Goal: Task Accomplishment & Management: Manage account settings

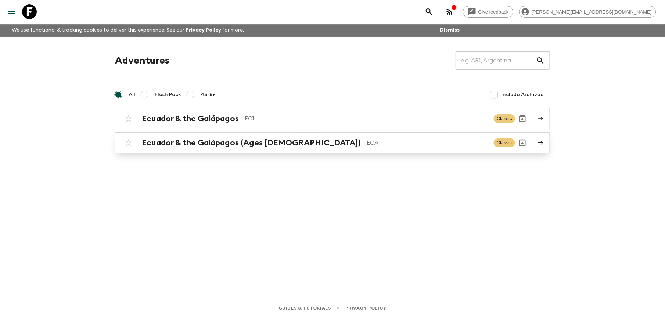
click at [202, 142] on h2 "Ecuador & the Galápagos (Ages [DEMOGRAPHIC_DATA])" at bounding box center [251, 143] width 219 height 10
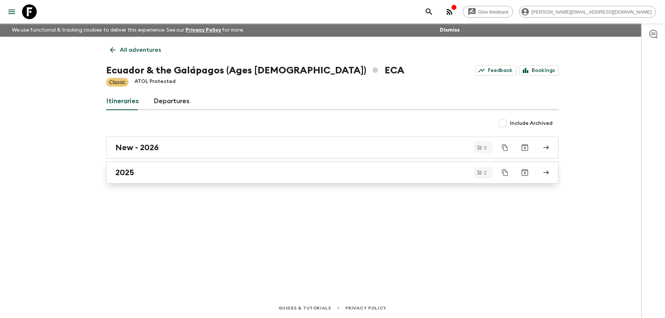
click at [129, 175] on h2 "2025" at bounding box center [124, 173] width 19 height 10
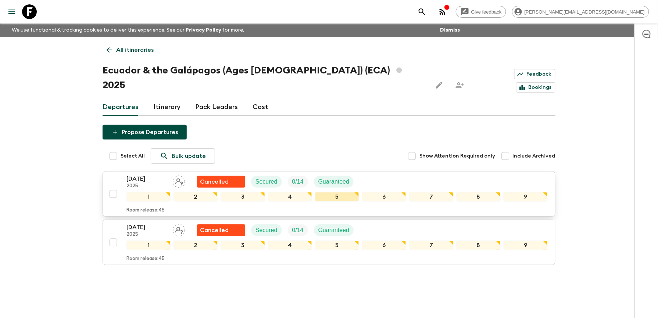
scroll to position [0, 0]
click at [143, 46] on p "All itineraries" at bounding box center [134, 49] width 37 height 9
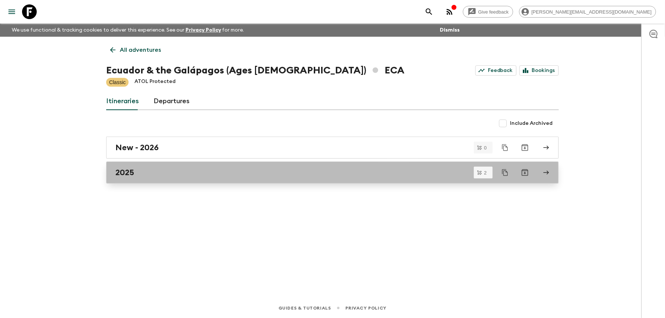
click at [127, 174] on h2 "2025" at bounding box center [124, 173] width 19 height 10
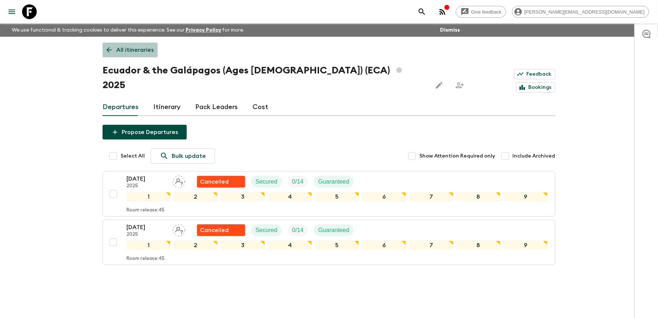
click at [141, 47] on p "All itineraries" at bounding box center [134, 50] width 37 height 9
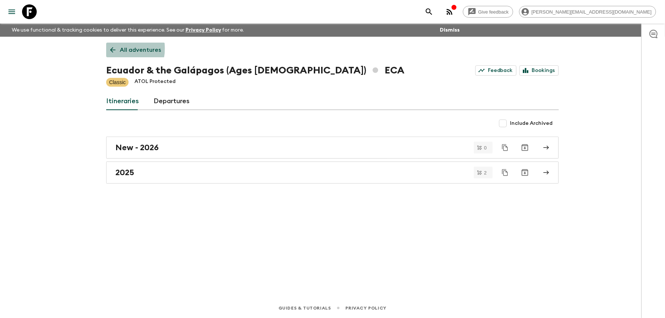
click at [116, 49] on icon at bounding box center [113, 50] width 8 height 8
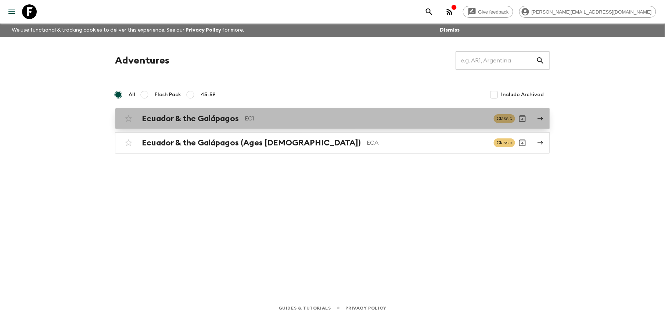
click at [201, 116] on h2 "Ecuador & the Galápagos" at bounding box center [190, 119] width 97 height 10
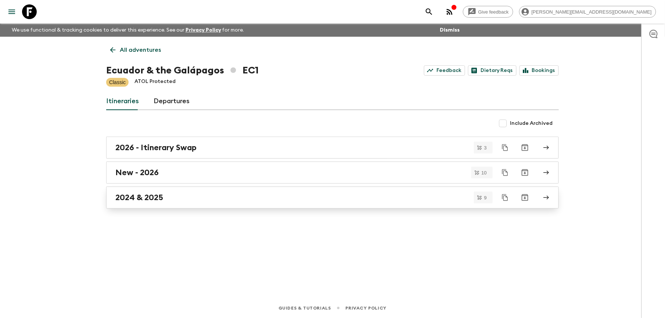
click at [149, 191] on link "2024 & 2025" at bounding box center [332, 198] width 453 height 22
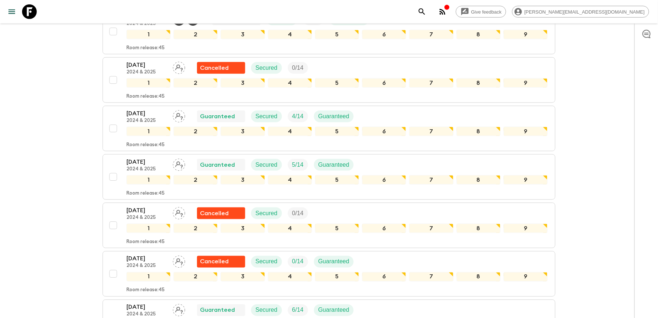
scroll to position [294, 0]
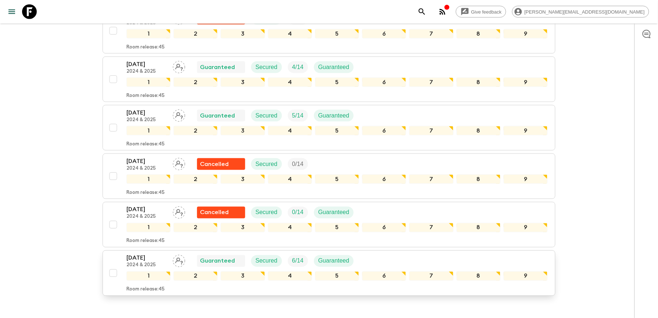
click at [144, 262] on p "[DATE]" at bounding box center [146, 258] width 40 height 9
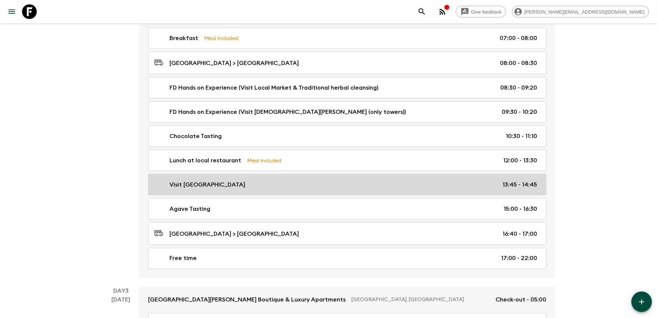
scroll to position [294, 0]
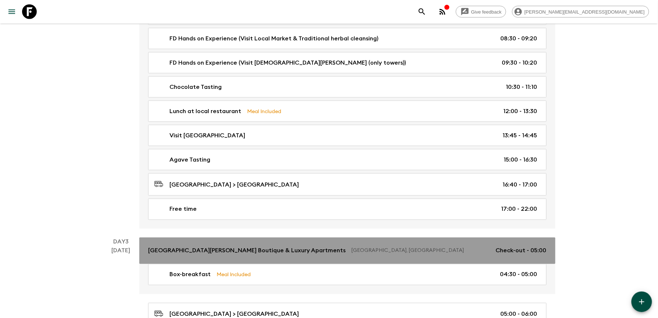
click at [256, 252] on p "[GEOGRAPHIC_DATA][PERSON_NAME] Boutique & Luxury Apartments" at bounding box center [246, 251] width 197 height 9
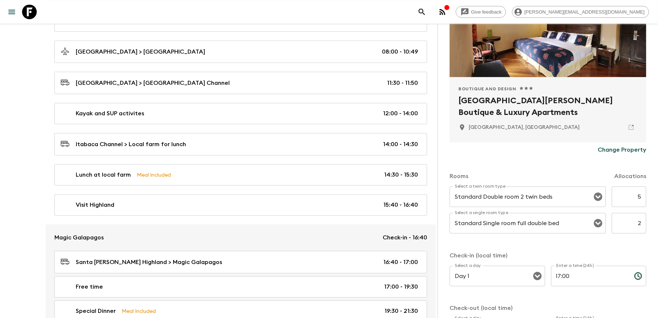
scroll to position [637, 0]
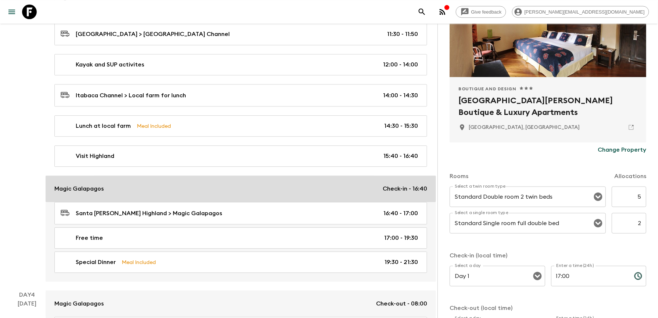
click at [74, 193] on p "Magic Galapagos" at bounding box center [78, 188] width 49 height 9
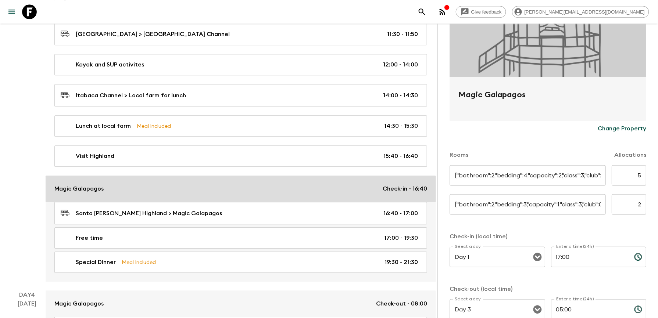
type input "Twin Tree Houses"
type input "6"
type input "Single Tree House"
type input "4"
type input "Day 3"
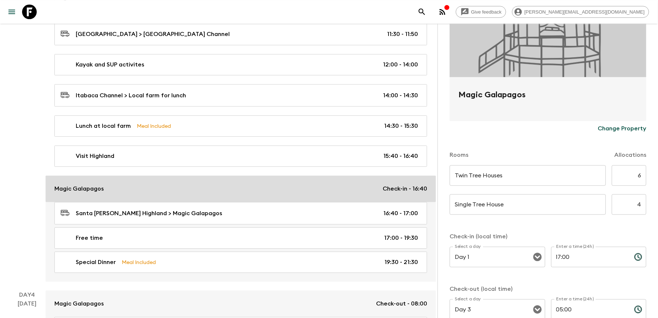
type input "16:40"
type input "Day 4"
type input "08:00"
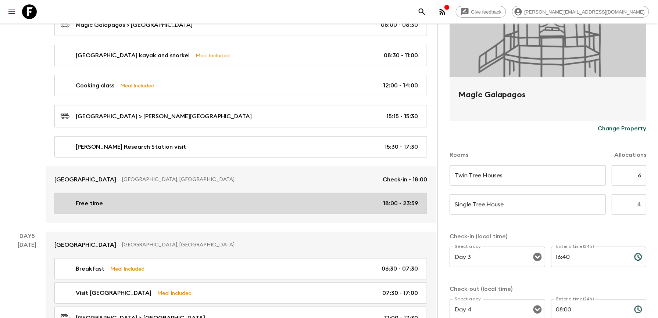
scroll to position [980, 0]
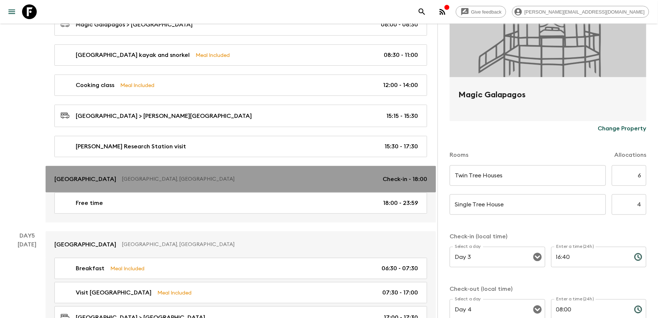
click at [90, 183] on p "[GEOGRAPHIC_DATA]" at bounding box center [85, 179] width 62 height 9
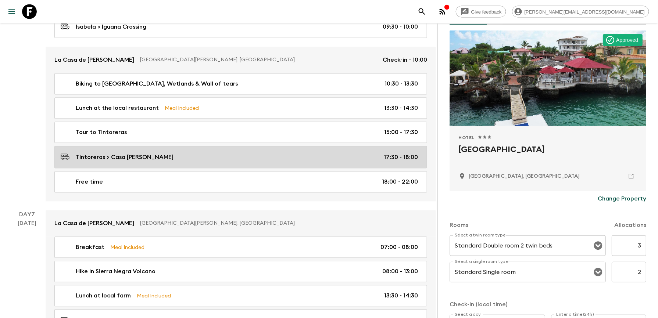
scroll to position [1470, 0]
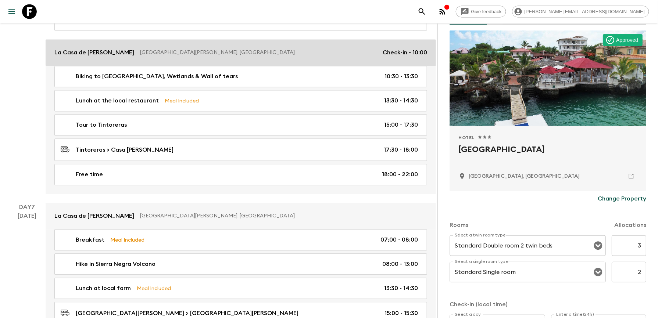
click at [74, 57] on p "La Casa de [PERSON_NAME]" at bounding box center [94, 53] width 80 height 9
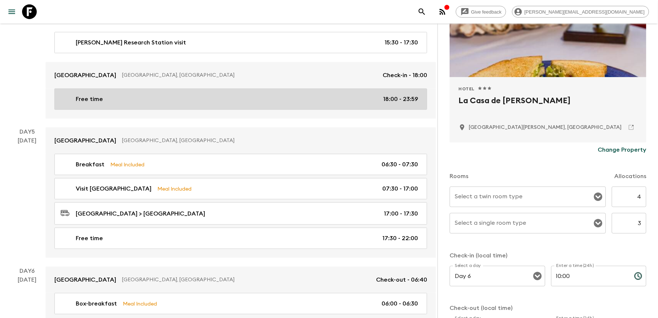
scroll to position [1029, 0]
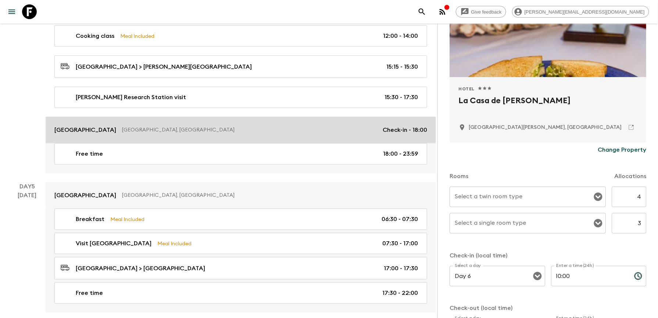
click at [96, 135] on p "[GEOGRAPHIC_DATA]" at bounding box center [85, 130] width 62 height 9
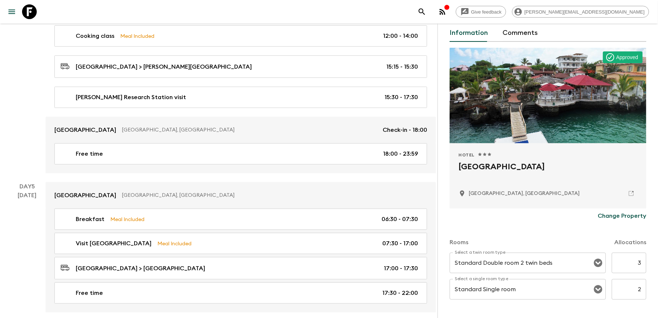
scroll to position [49, 0]
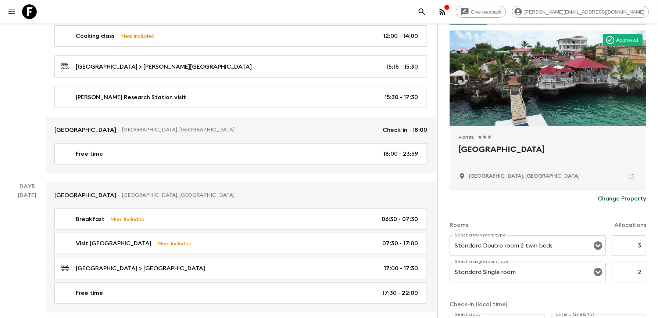
click at [631, 263] on input "2" at bounding box center [628, 272] width 35 height 21
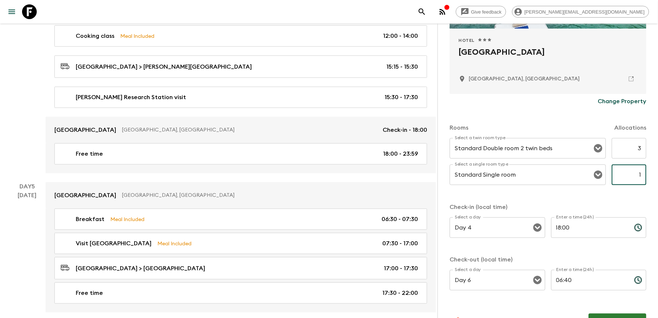
scroll to position [165, 0]
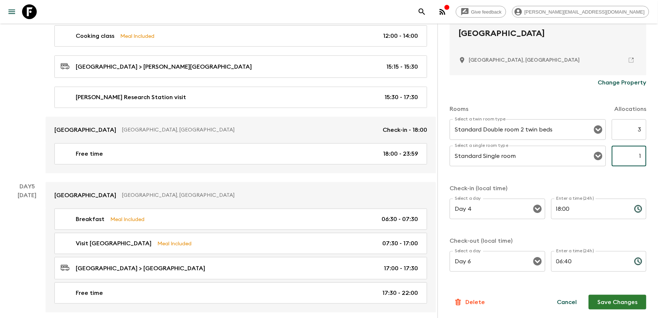
type input "1"
click at [623, 301] on button "Save Changes" at bounding box center [617, 302] width 58 height 15
